Goal: Check status: Check status

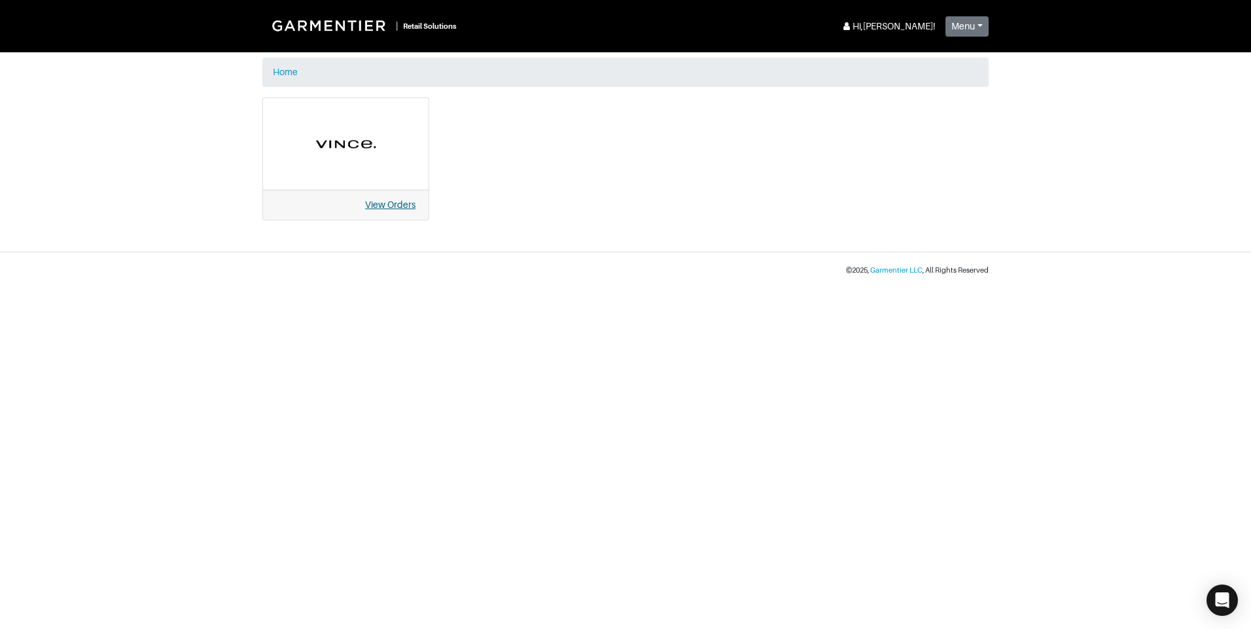
click at [399, 201] on link "View Orders" at bounding box center [390, 204] width 50 height 10
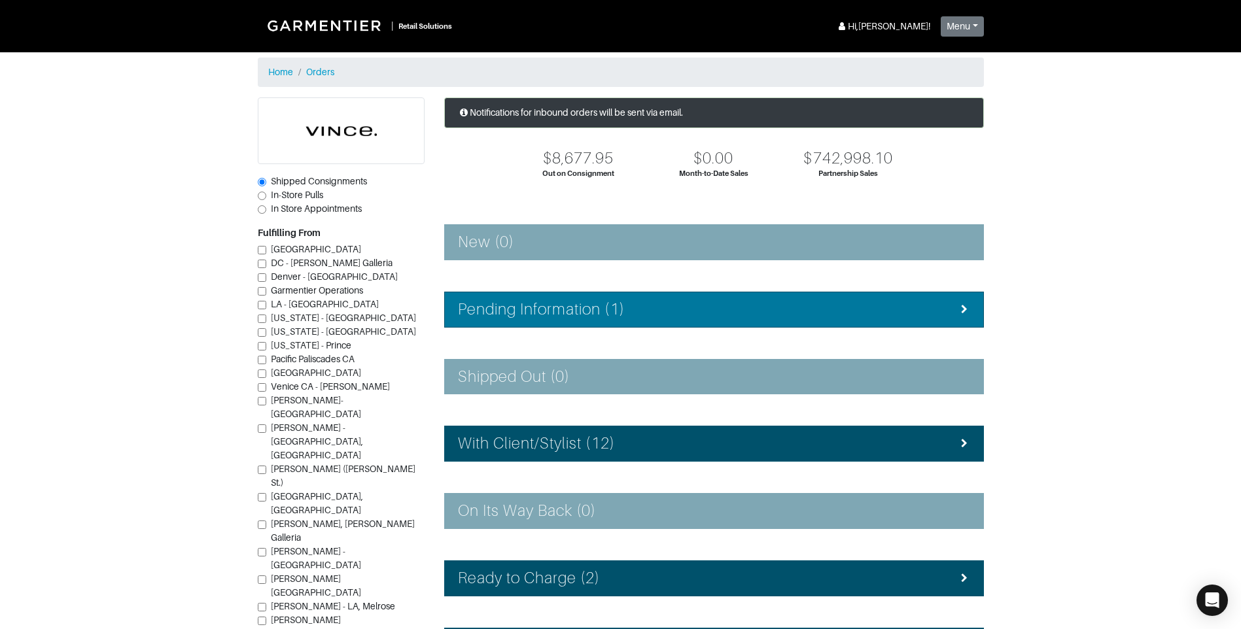
click at [539, 300] on h4 "Pending Information (1)" at bounding box center [541, 309] width 167 height 19
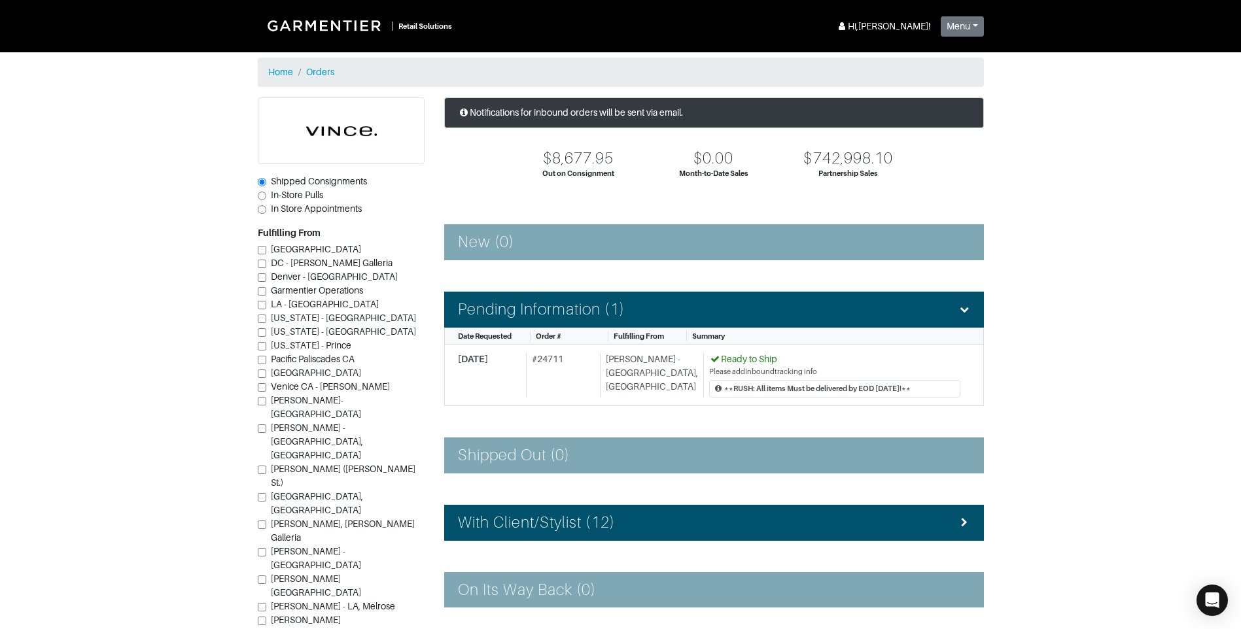
click at [1109, 74] on div "Home Orders" at bounding box center [620, 72] width 1241 height 29
click at [488, 357] on span "[DATE]" at bounding box center [473, 359] width 30 height 10
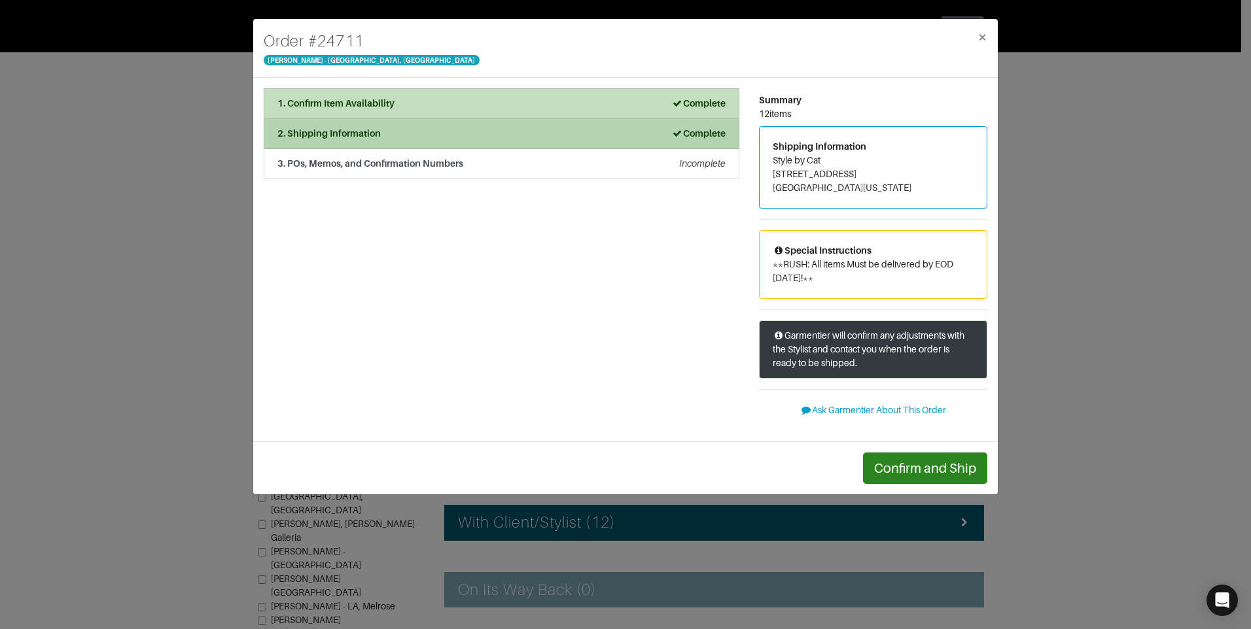
click at [695, 136] on strong "Complete" at bounding box center [698, 133] width 54 height 10
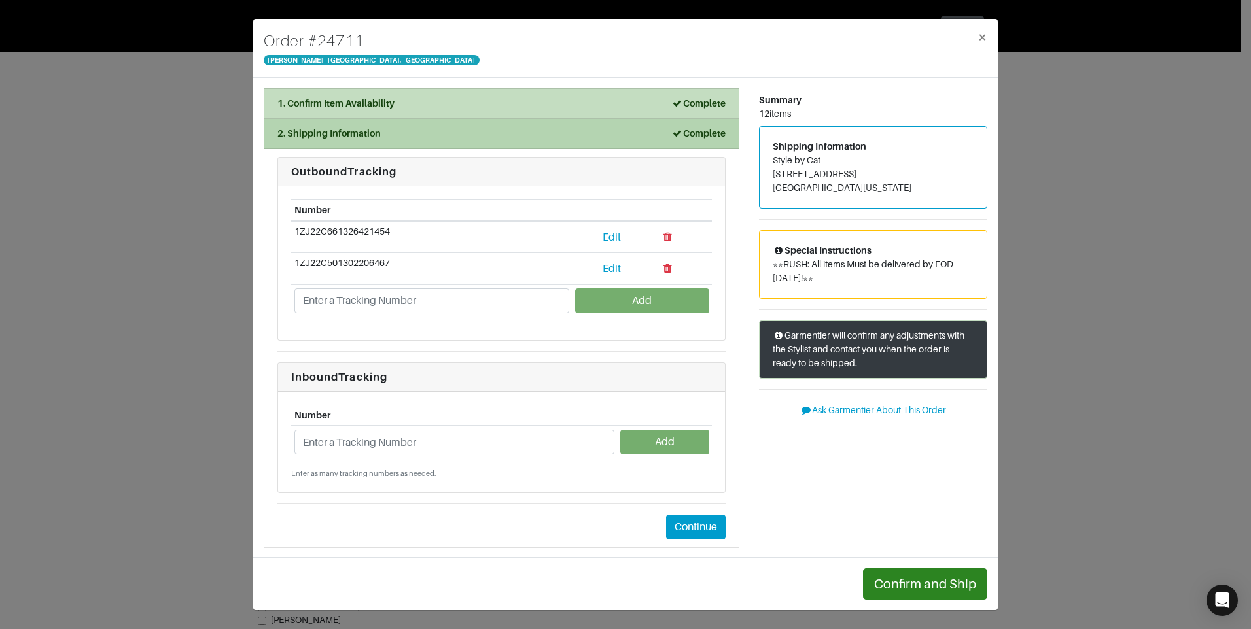
click at [474, 130] on div "2. Shipping Information Complete" at bounding box center [501, 134] width 448 height 14
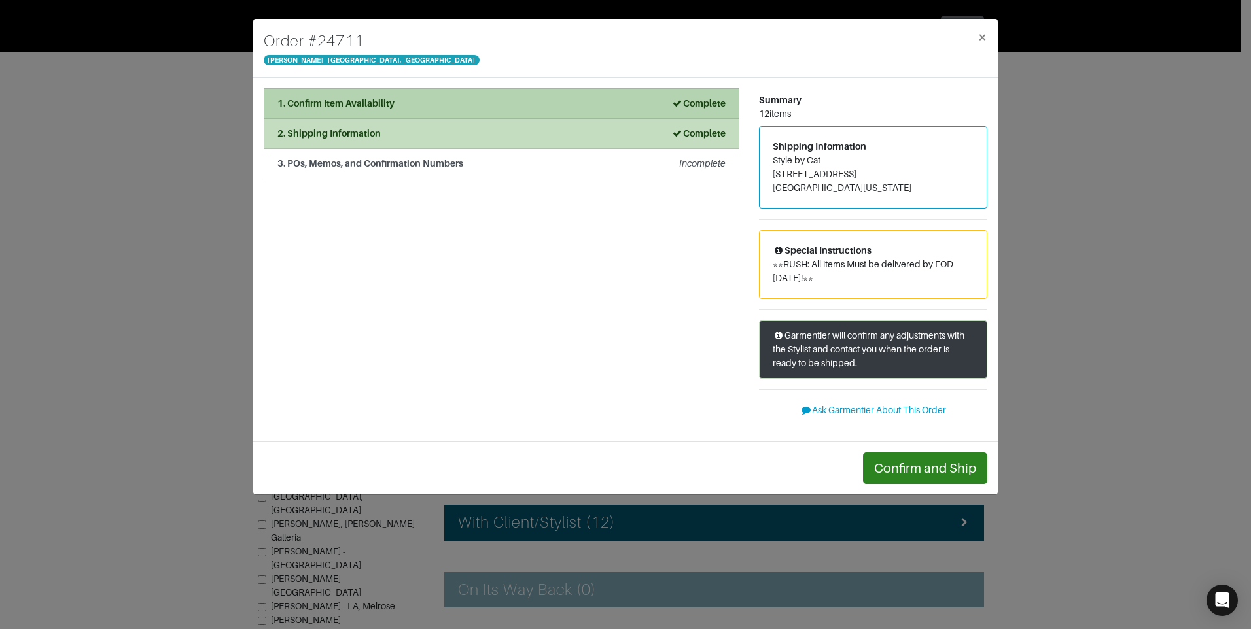
click at [487, 101] on div "1. Confirm Item Availability Complete" at bounding box center [501, 104] width 448 height 14
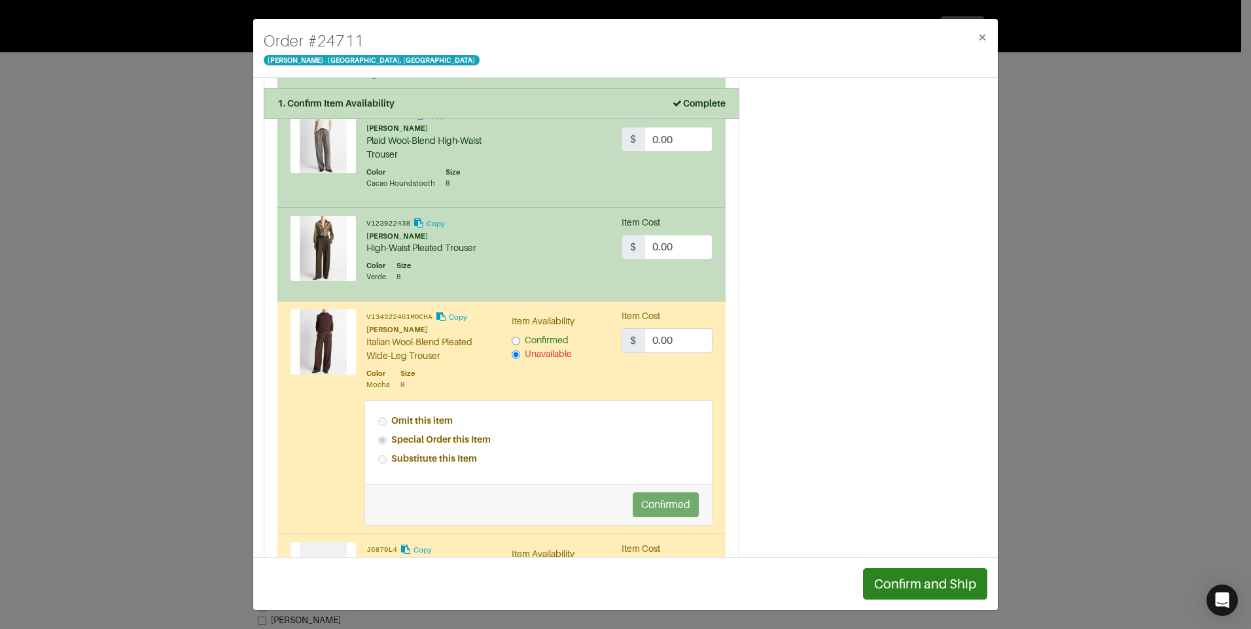
scroll to position [781, 0]
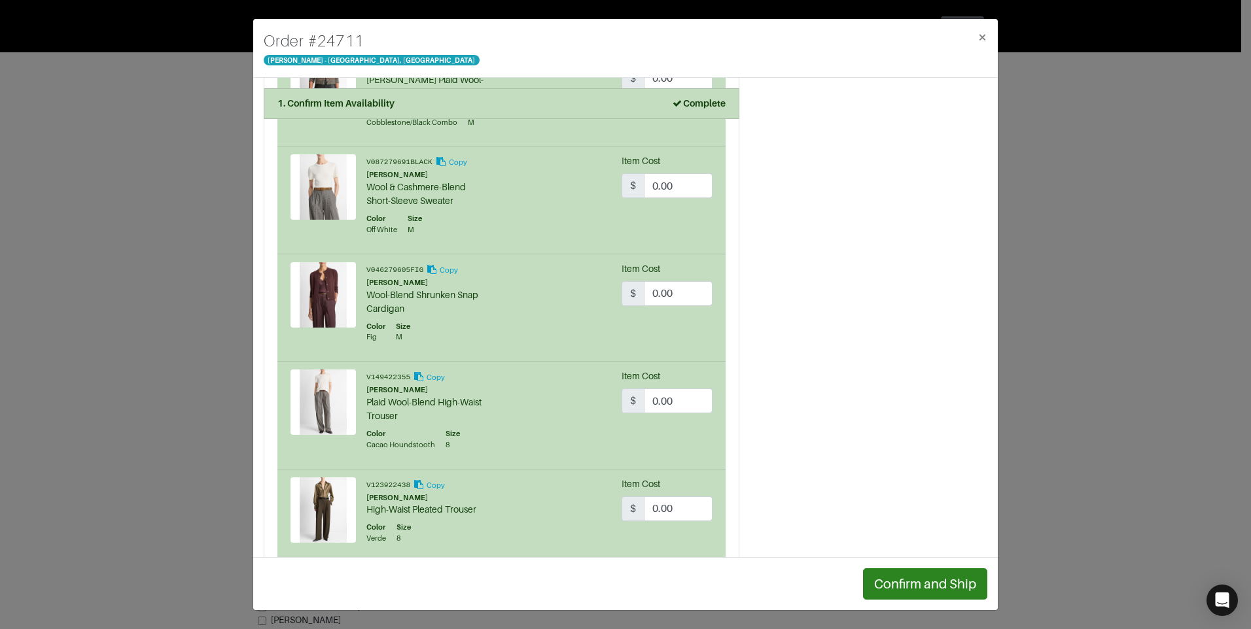
click at [792, 68] on div "Order # 24711 [PERSON_NAME] - [GEOGRAPHIC_DATA], [GEOGRAPHIC_DATA] ×" at bounding box center [625, 48] width 744 height 59
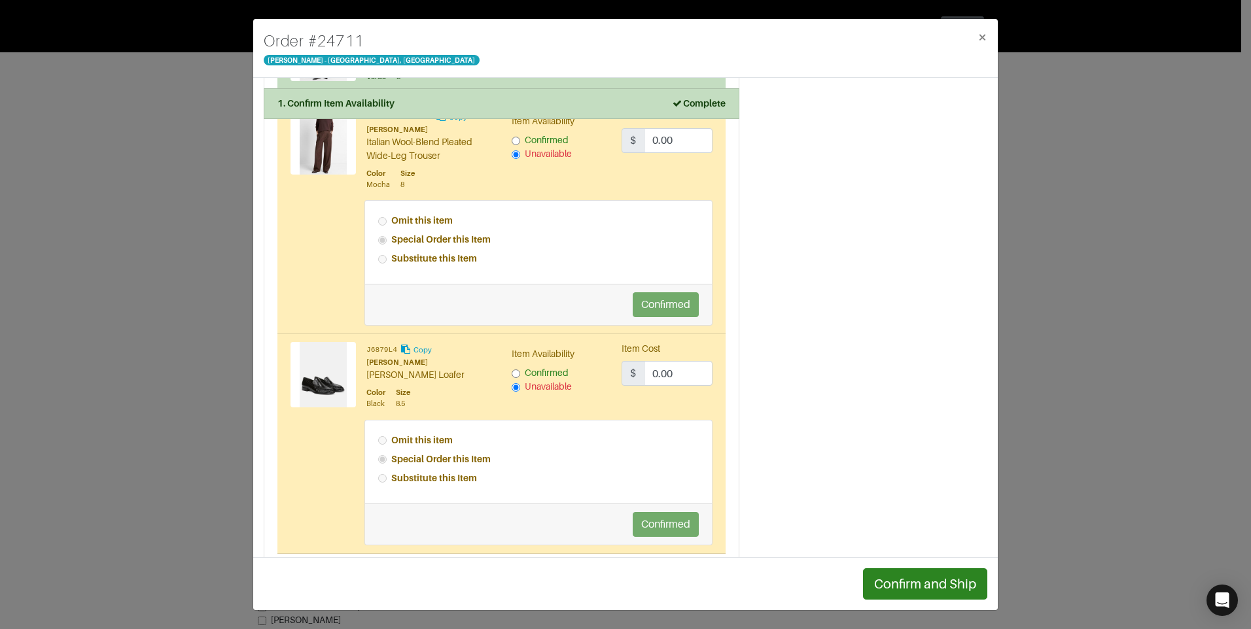
scroll to position [1370, 0]
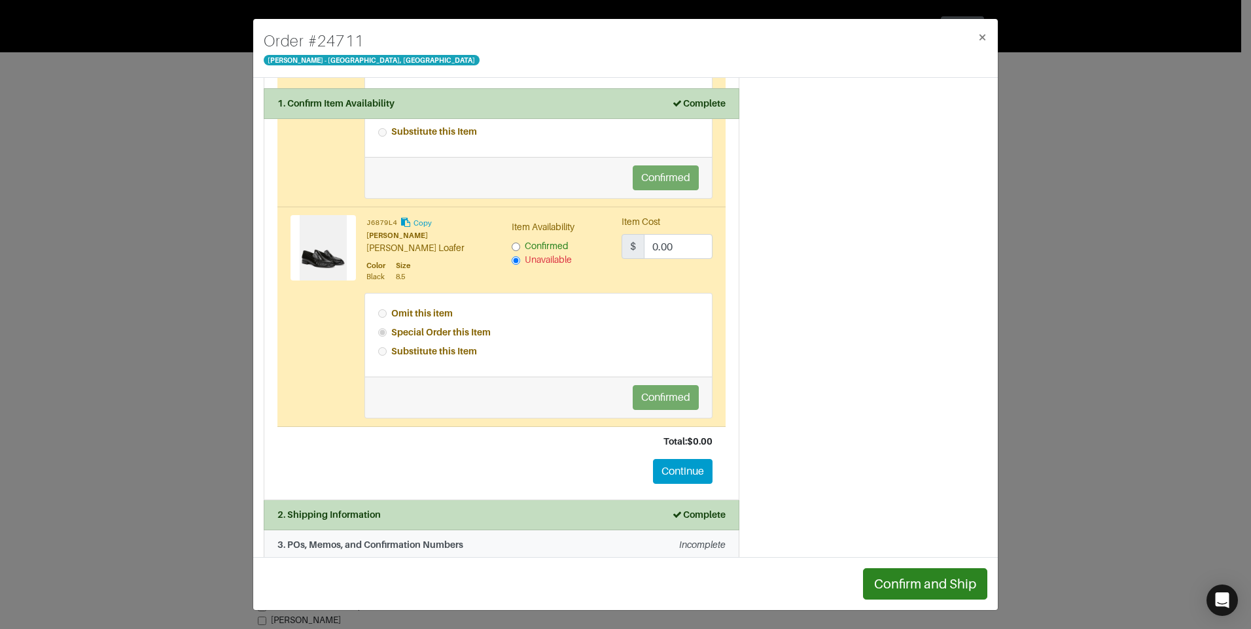
click at [585, 538] on div "3. POs, Memos, and Confirmation Numbers Incomplete" at bounding box center [501, 545] width 448 height 14
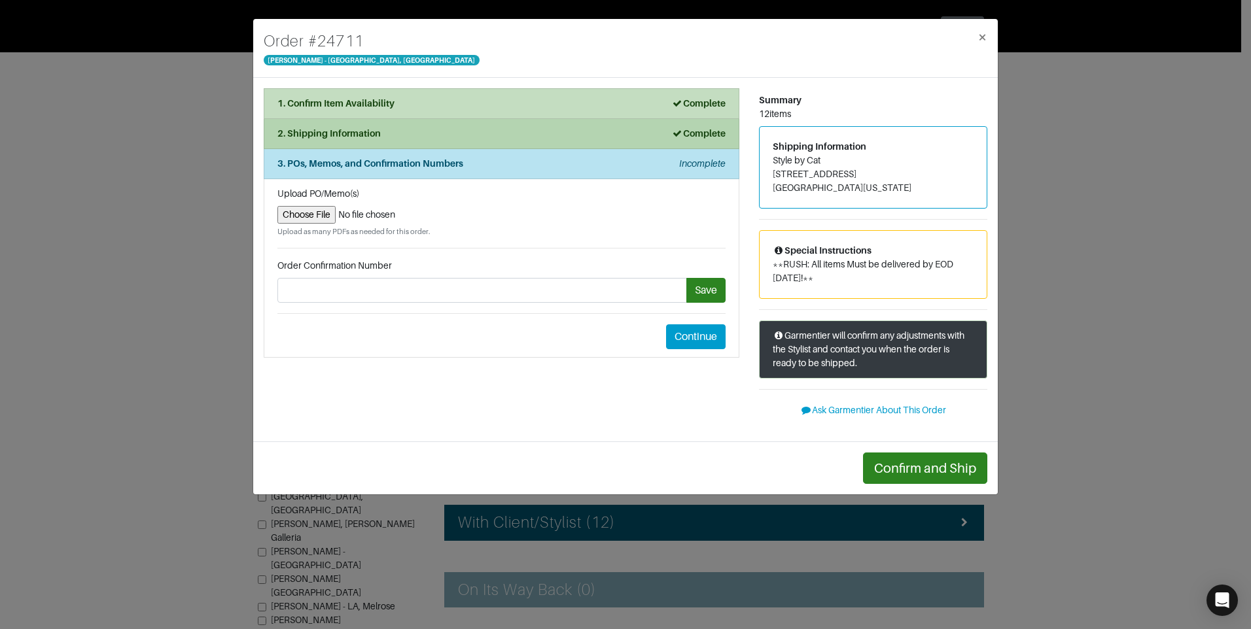
click at [705, 130] on strong "Complete" at bounding box center [698, 133] width 54 height 10
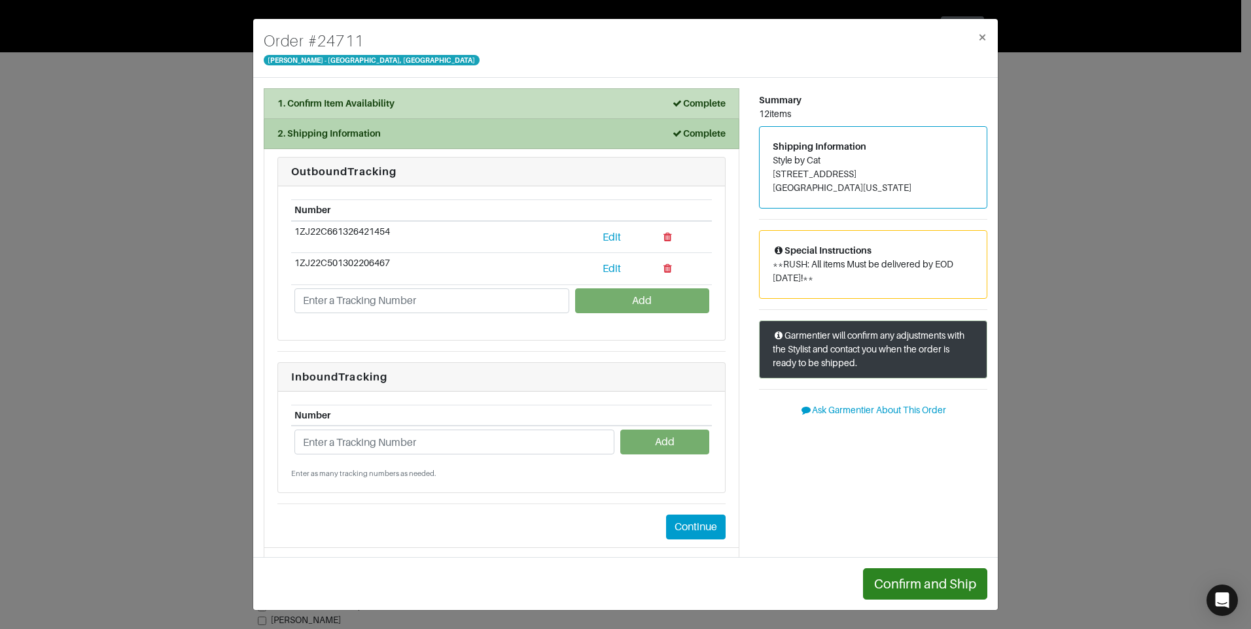
click at [649, 128] on li "2. Shipping Information Complete" at bounding box center [502, 134] width 476 height 30
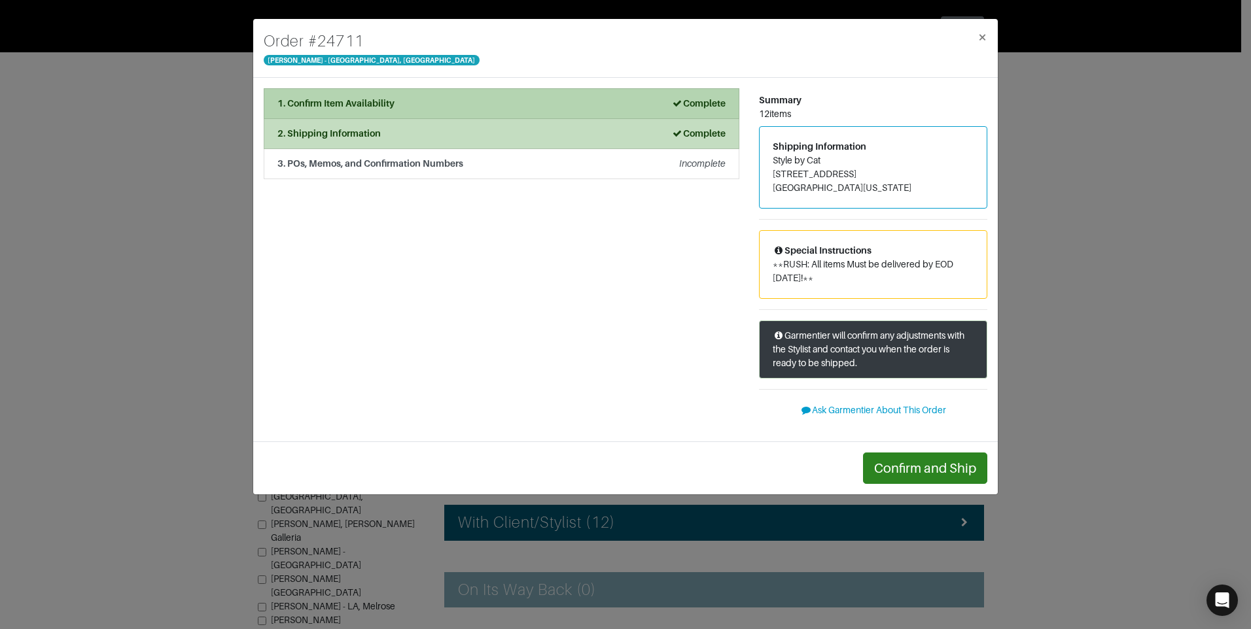
click at [585, 110] on div "1. Confirm Item Availability Complete" at bounding box center [501, 104] width 448 height 14
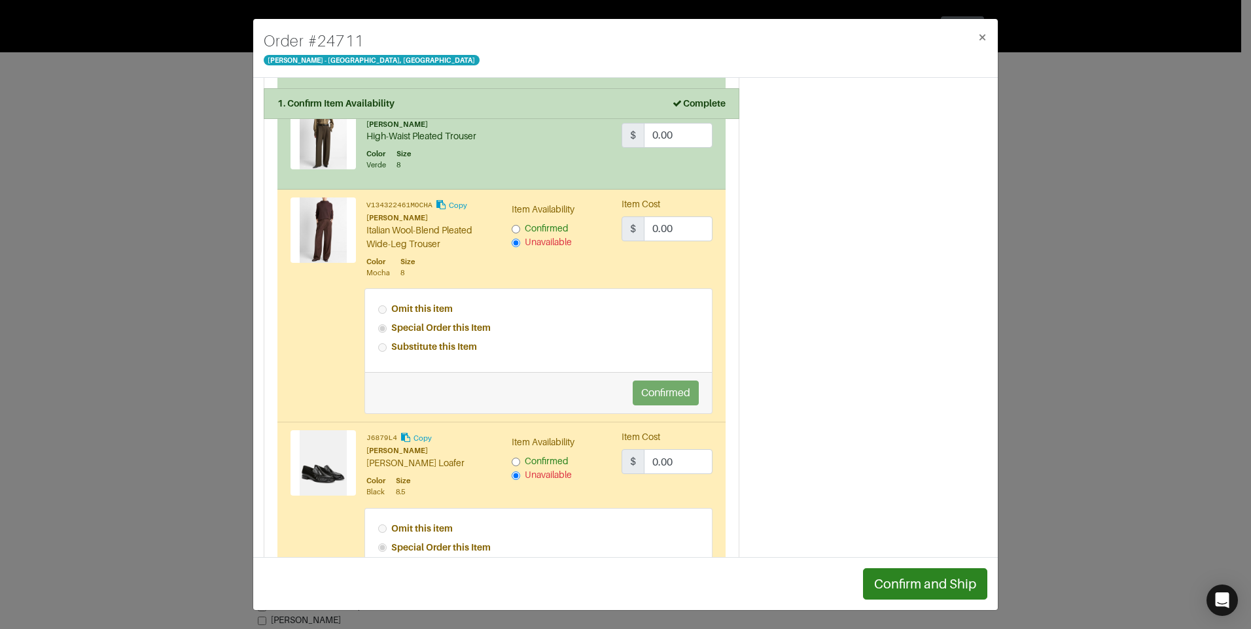
scroll to position [1177, 0]
